Goal: Check status

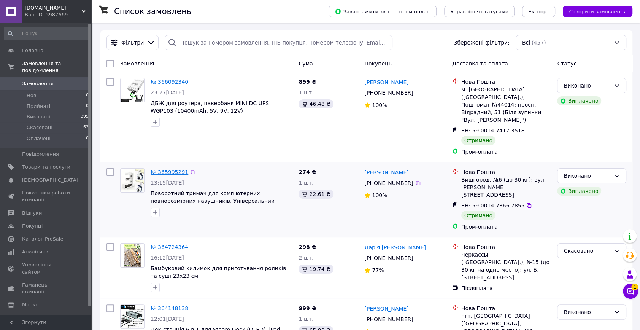
click at [160, 169] on link "№ 365995291" at bounding box center [170, 172] width 38 height 6
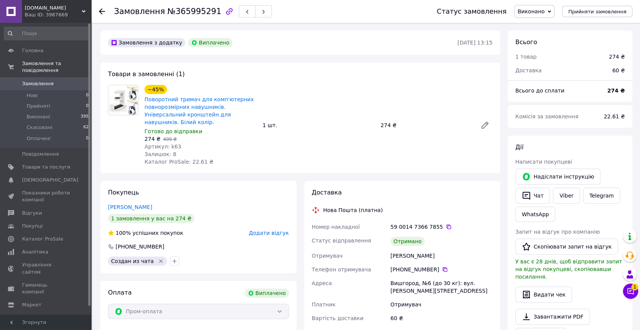
click at [100, 10] on icon at bounding box center [102, 11] width 6 height 6
